Goal: Browse casually

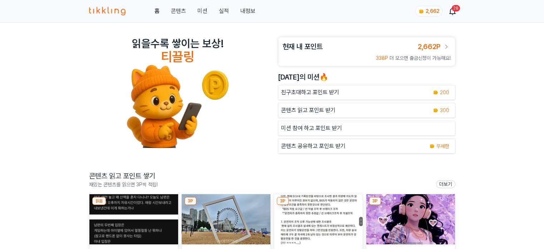
scroll to position [72, 0]
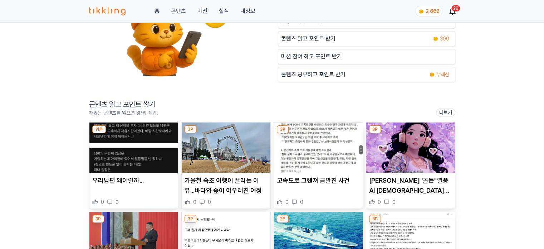
click at [143, 150] on img at bounding box center [133, 147] width 89 height 50
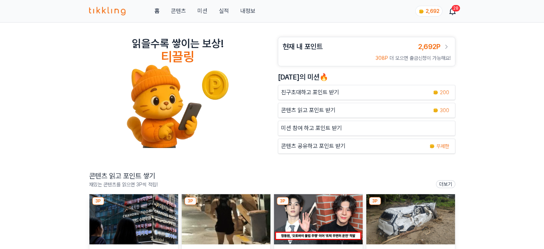
click at [140, 206] on img at bounding box center [133, 219] width 89 height 50
